Goal: Information Seeking & Learning: Learn about a topic

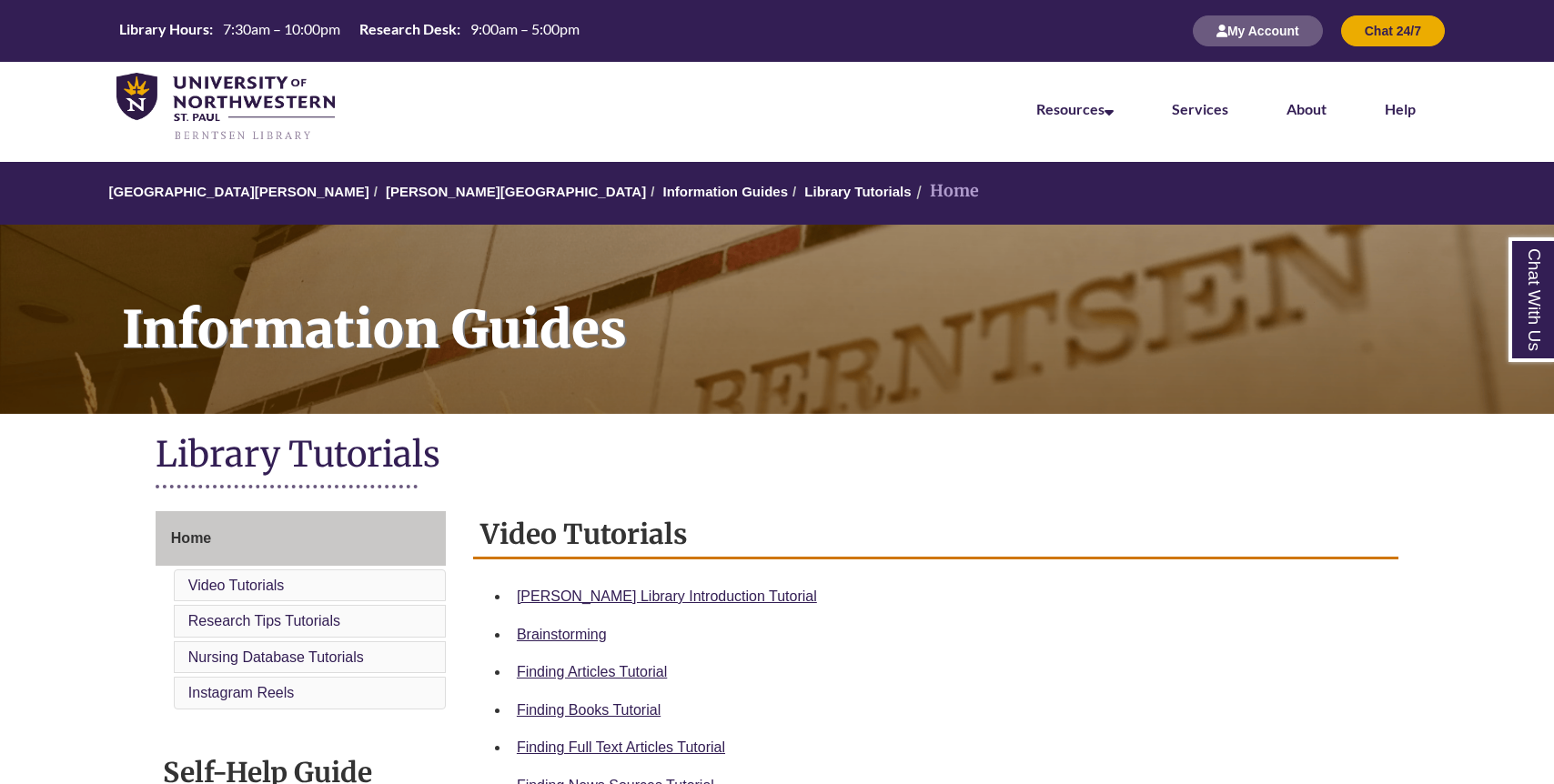
scroll to position [178, 0]
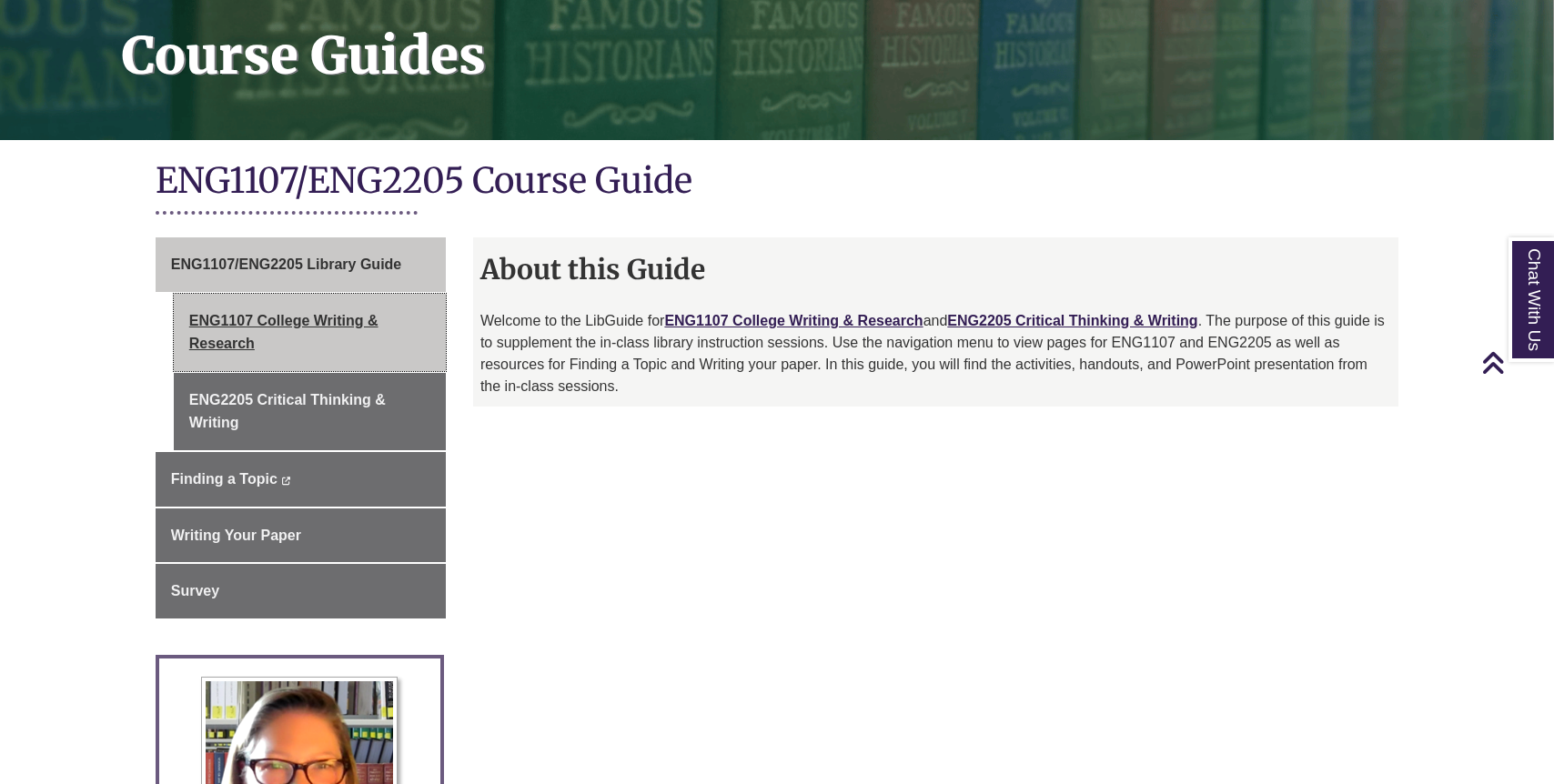
scroll to position [267, 0]
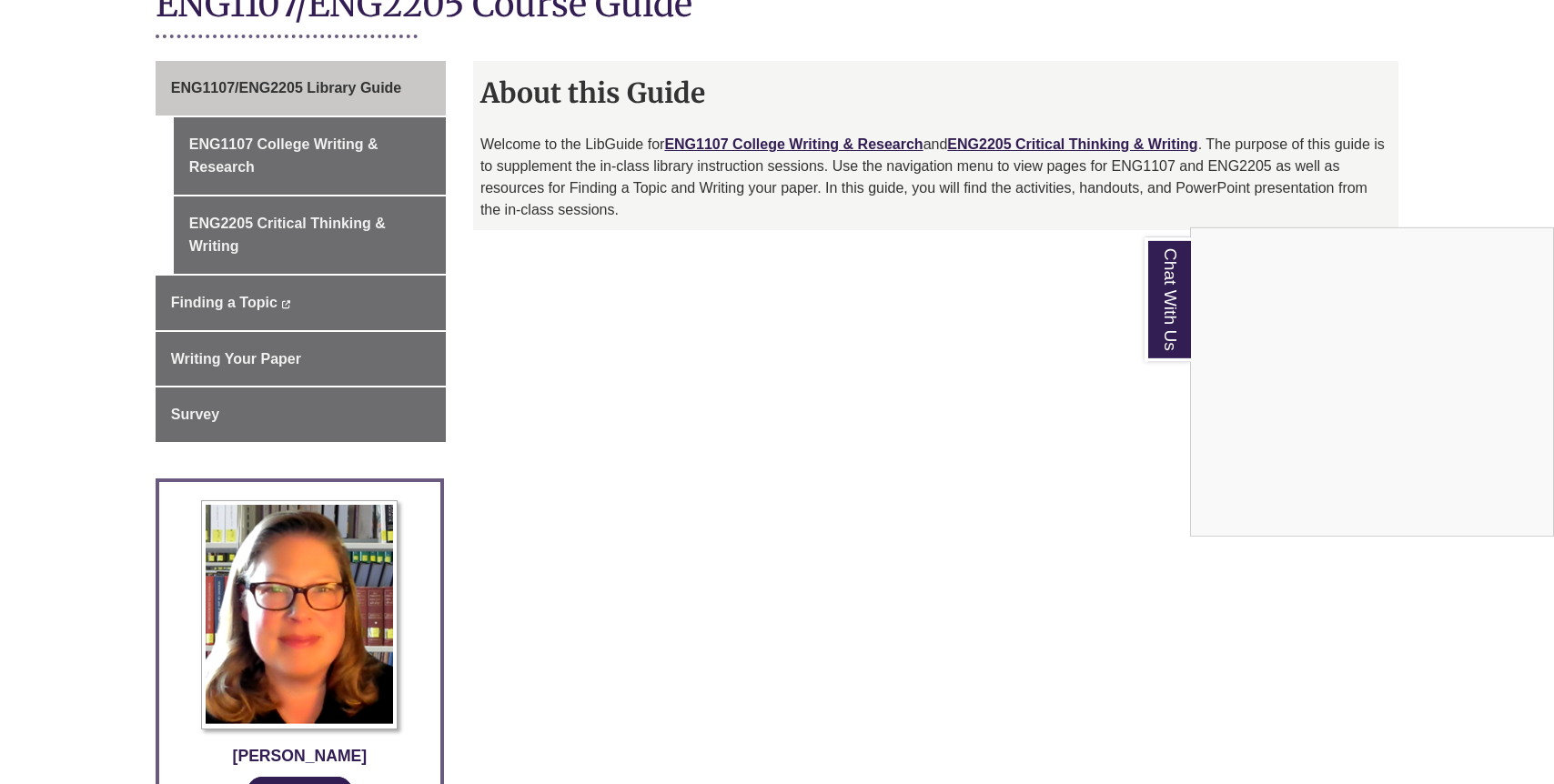
scroll to position [483, 0]
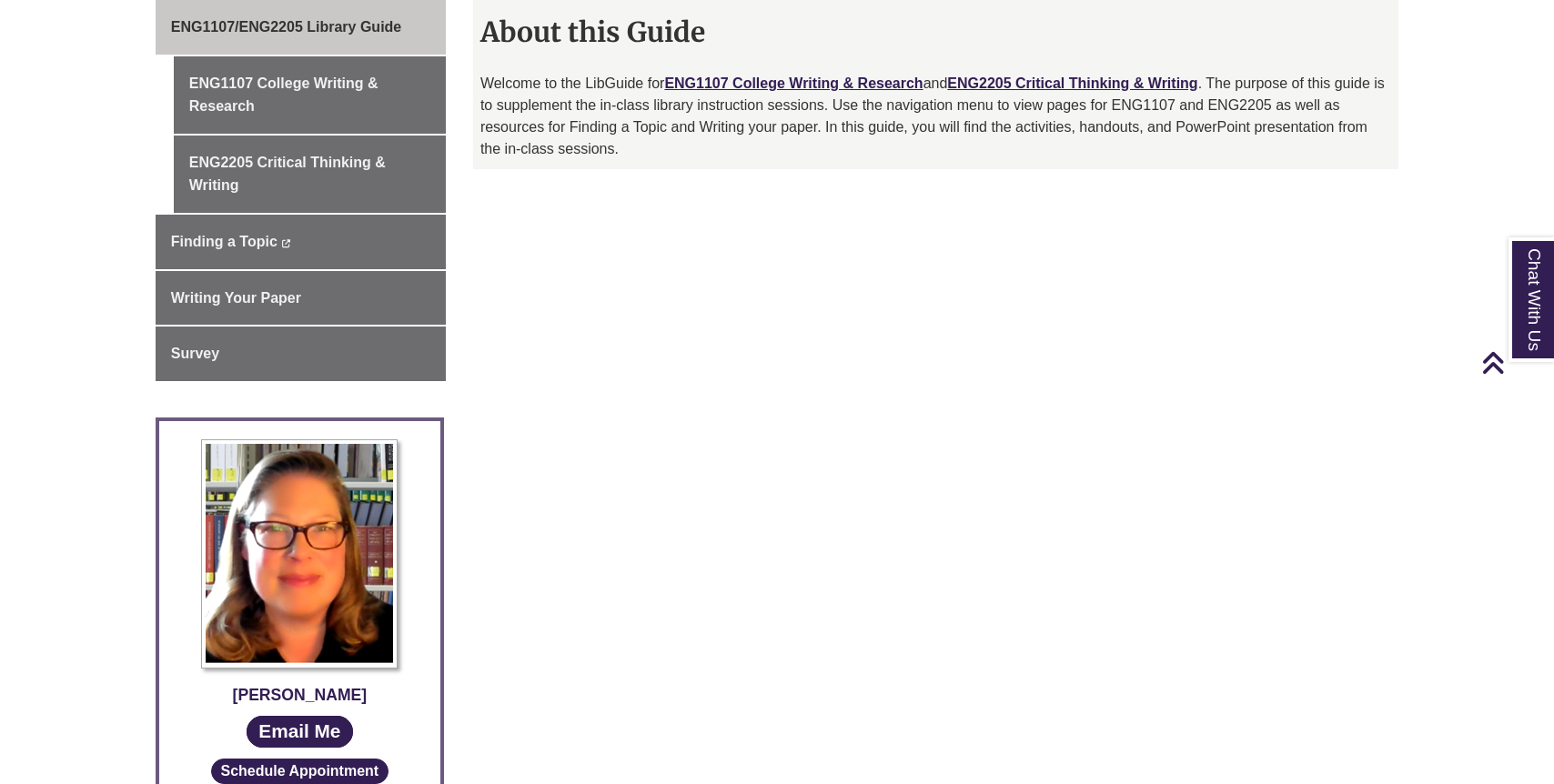
scroll to position [515, 0]
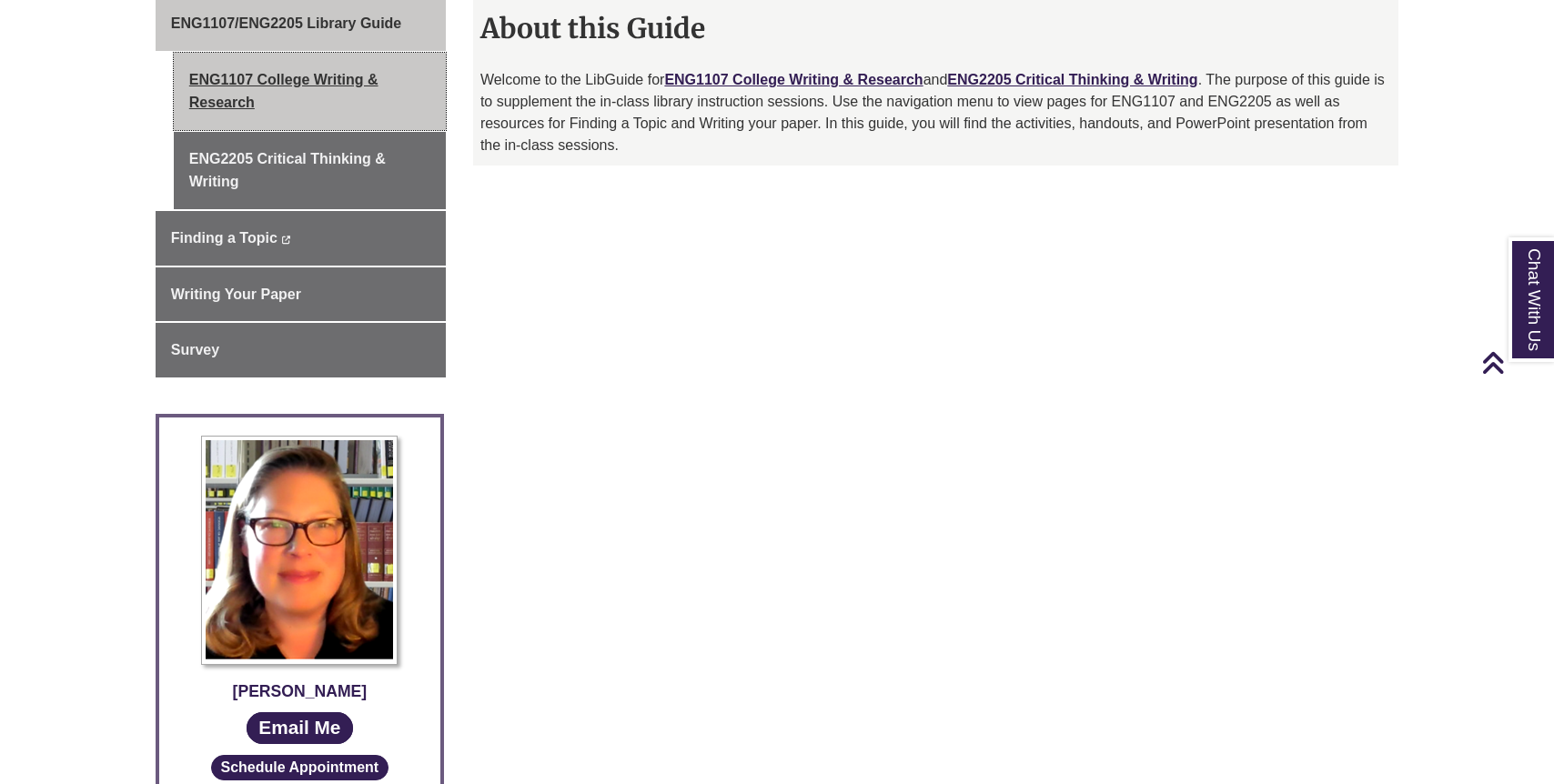
click at [357, 82] on link "ENG1107 College Writing & Research" at bounding box center [310, 91] width 272 height 77
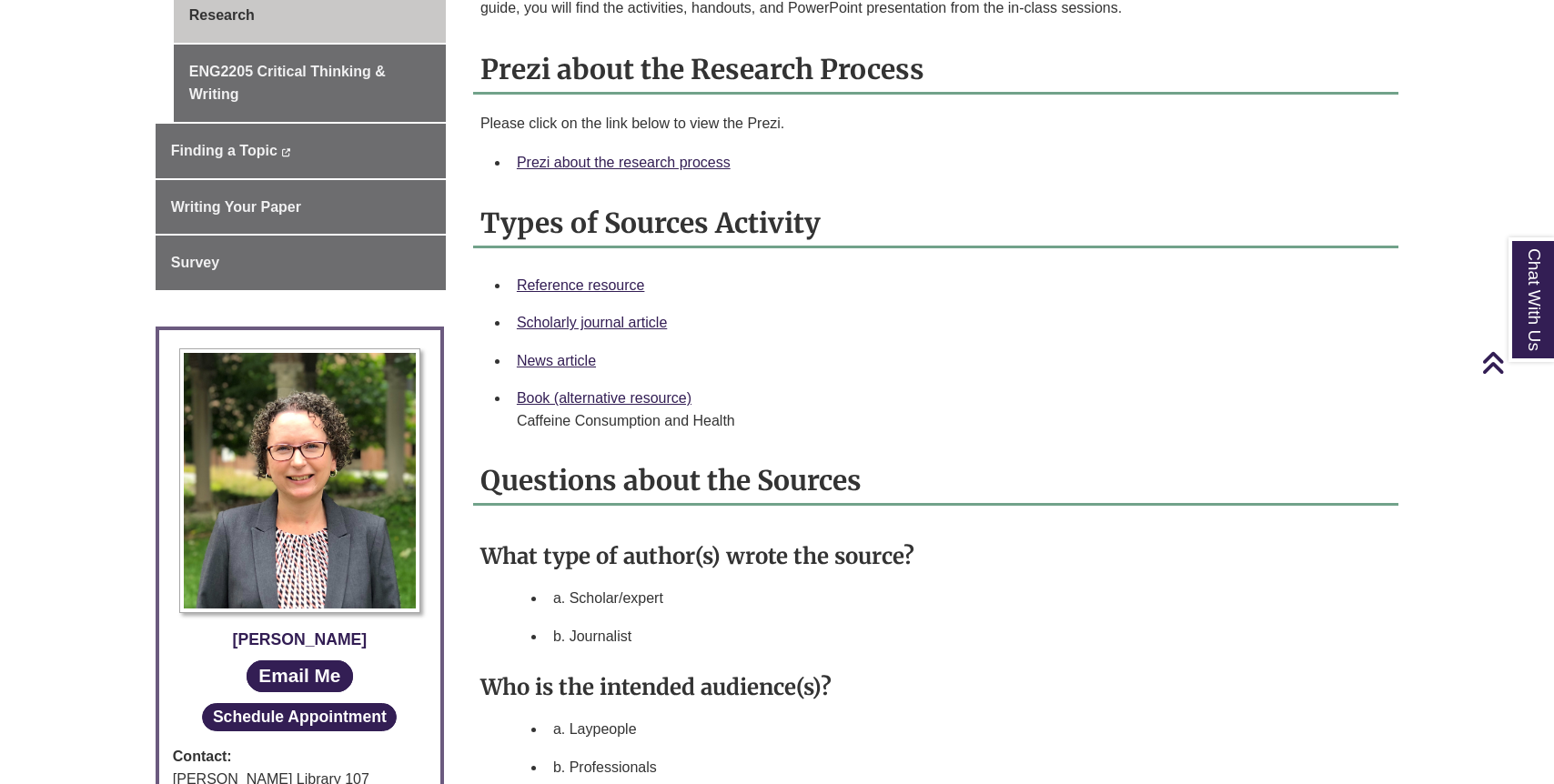
scroll to position [597, 0]
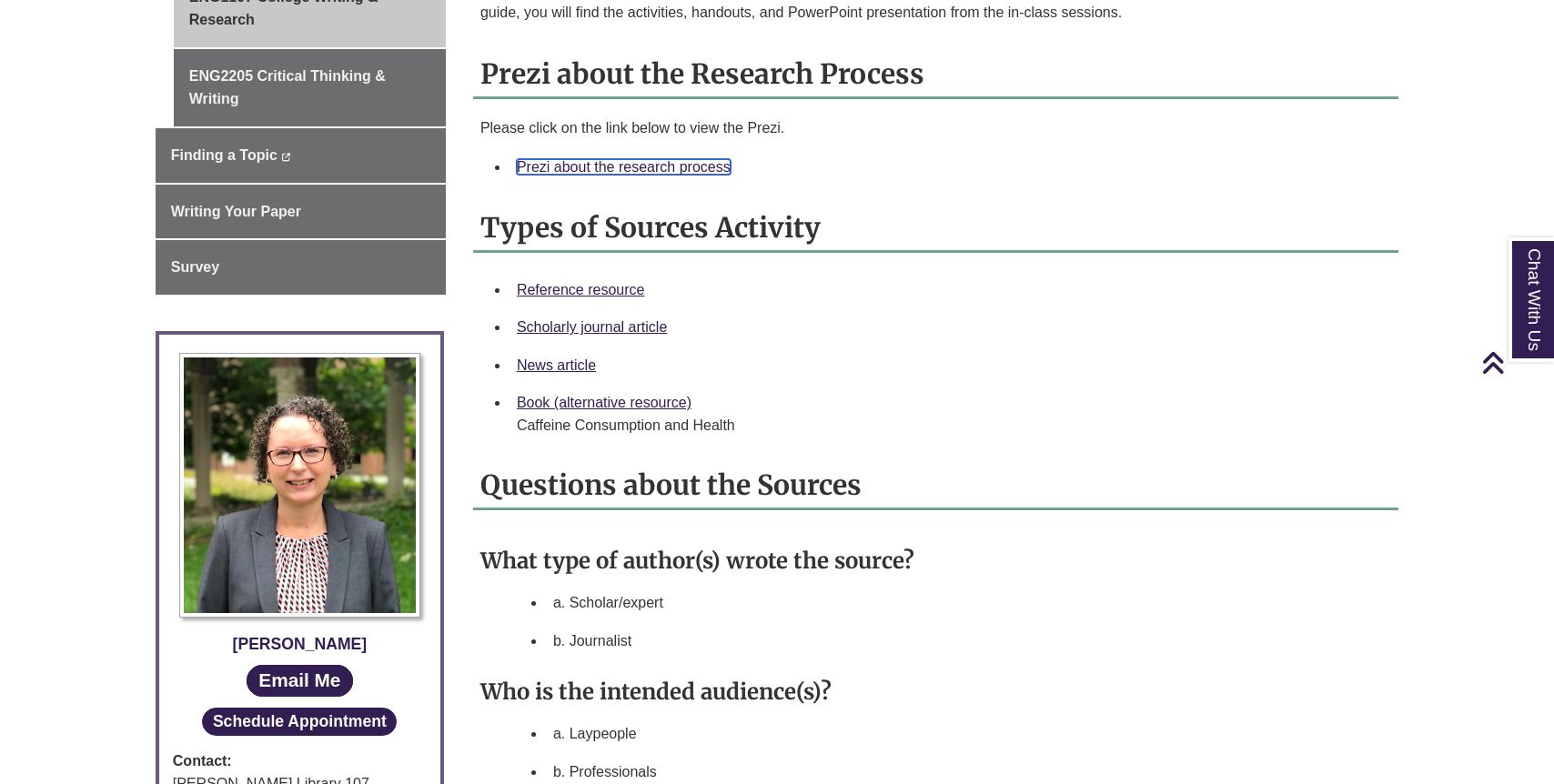
click at [617, 166] on link "Prezi about the research process" at bounding box center [623, 166] width 213 height 16
